Goal: Task Accomplishment & Management: Use online tool/utility

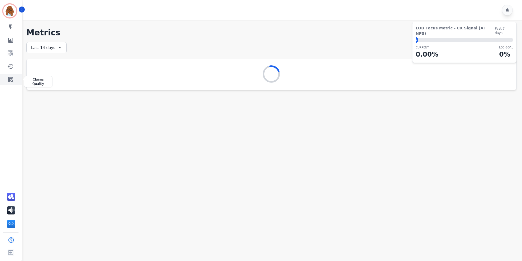
click at [12, 78] on icon "Sidebar" at bounding box center [10, 79] width 5 height 5
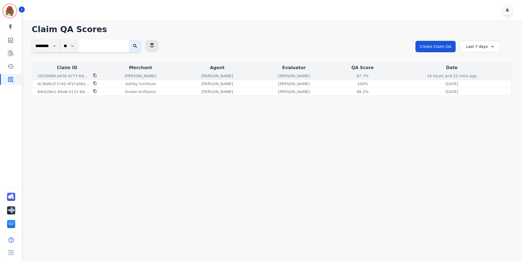
click at [214, 75] on p "[PERSON_NAME]" at bounding box center [218, 75] width 32 height 5
click at [350, 76] on div "67.7%" at bounding box center [362, 75] width 24 height 5
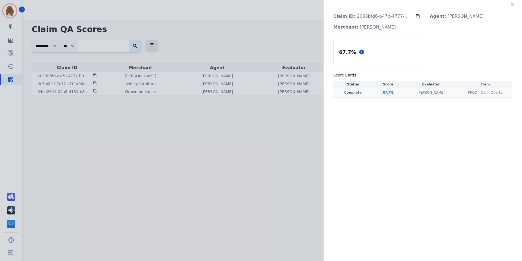
click at [394, 93] on td "67.7 %" at bounding box center [389, 93] width 32 height 10
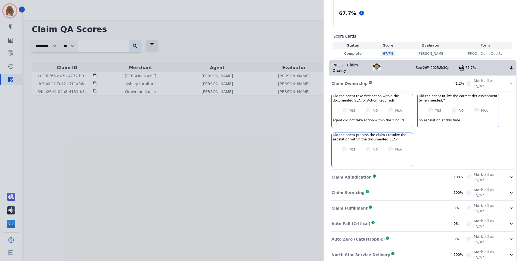
scroll to position [41, 0]
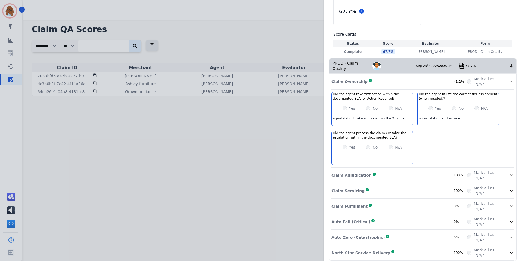
click at [78, 75] on div "Claim ID: 2033bfd6-a47b-4777-b9e7-9c1d4996560c Agent: [PERSON_NAME] Merchant: […" at bounding box center [261, 130] width 522 height 261
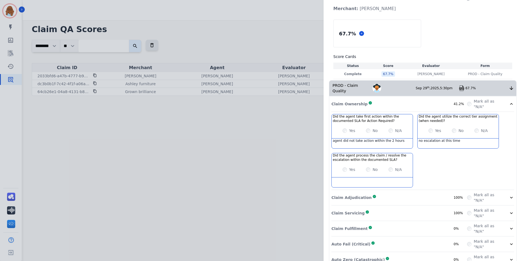
scroll to position [0, 0]
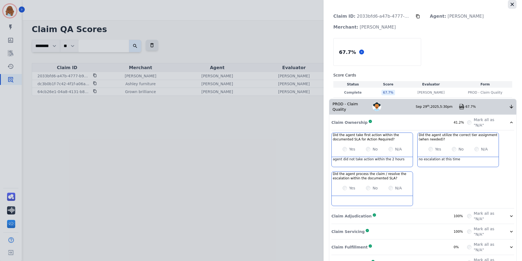
click at [510, 5] on icon "button" at bounding box center [512, 4] width 5 height 5
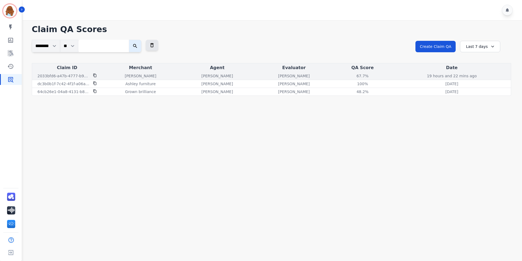
click at [96, 75] on icon at bounding box center [94, 76] width 3 height 4
click at [443, 75] on p "19 hours and 22 mins ago" at bounding box center [452, 75] width 50 height 5
click at [350, 76] on div "67.7%" at bounding box center [362, 75] width 24 height 5
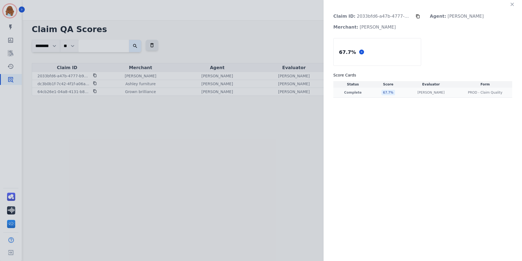
click at [387, 94] on div "67.7 %" at bounding box center [389, 92] width 14 height 5
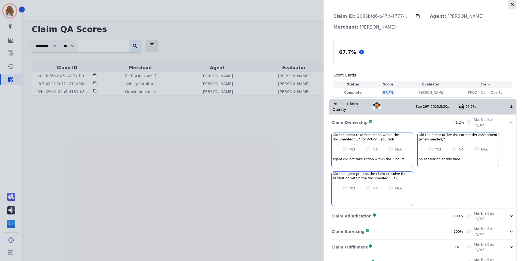
click at [510, 3] on icon "button" at bounding box center [512, 4] width 5 height 5
